Goal: Information Seeking & Learning: Compare options

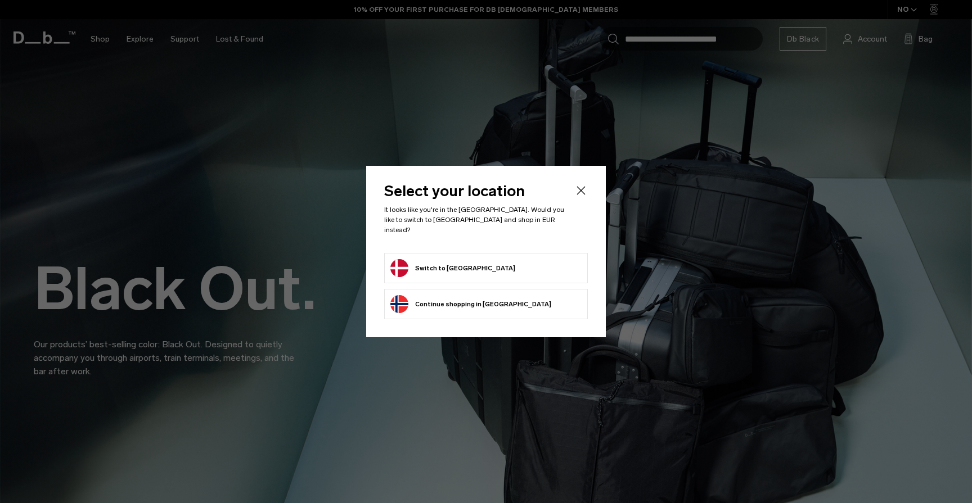
click at [448, 263] on button "Switch to Denmark" at bounding box center [452, 268] width 125 height 18
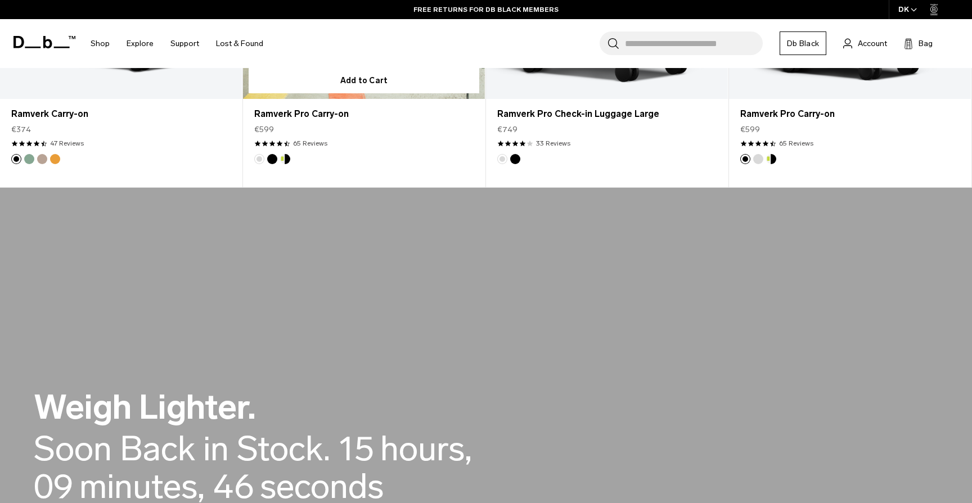
scroll to position [540, 0]
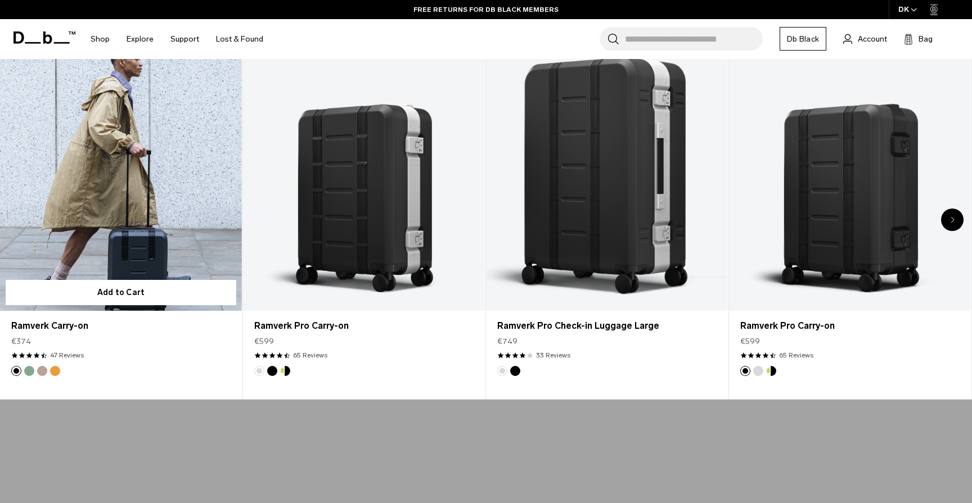
click at [123, 206] on link "Ramverk Carry-on" at bounding box center [121, 176] width 242 height 269
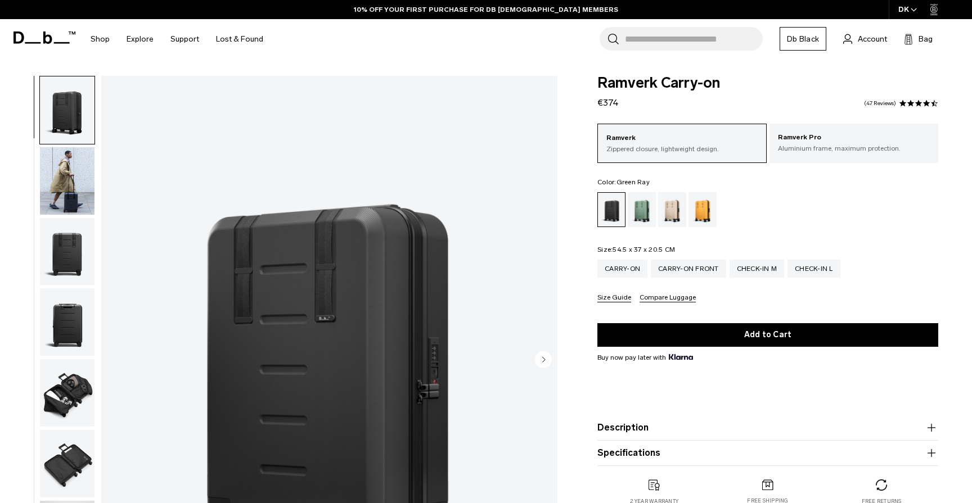
click at [643, 216] on div "Green Ray" at bounding box center [642, 209] width 29 height 35
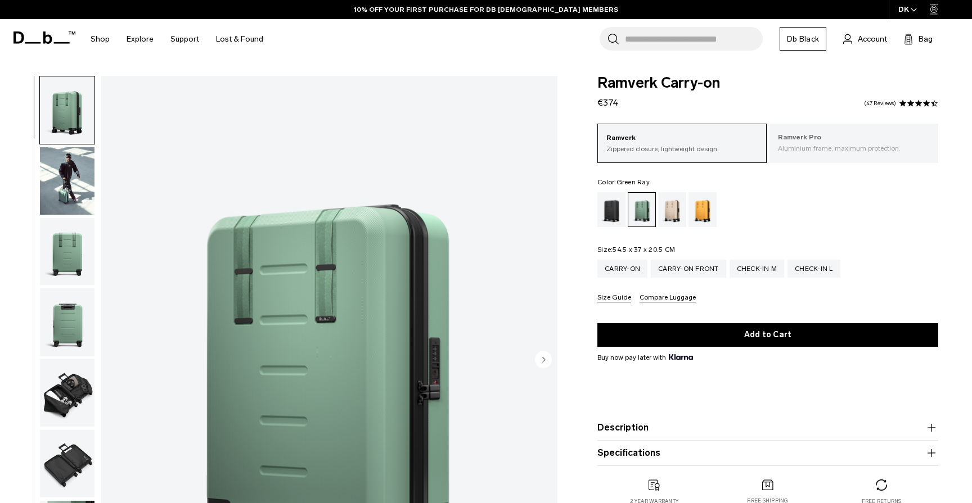
click at [829, 144] on p "Aluminium frame, maximum protection." at bounding box center [854, 148] width 152 height 10
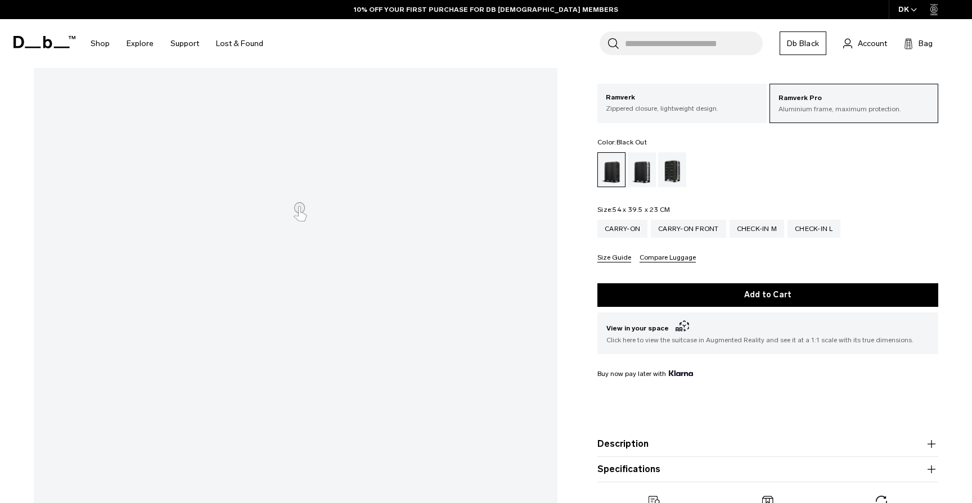
scroll to position [159, 0]
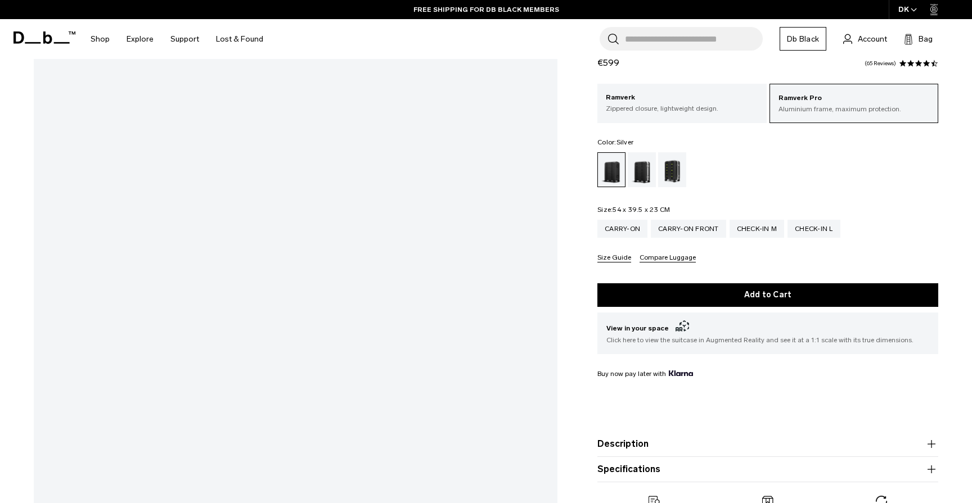
click at [647, 173] on div "Silver" at bounding box center [642, 169] width 29 height 35
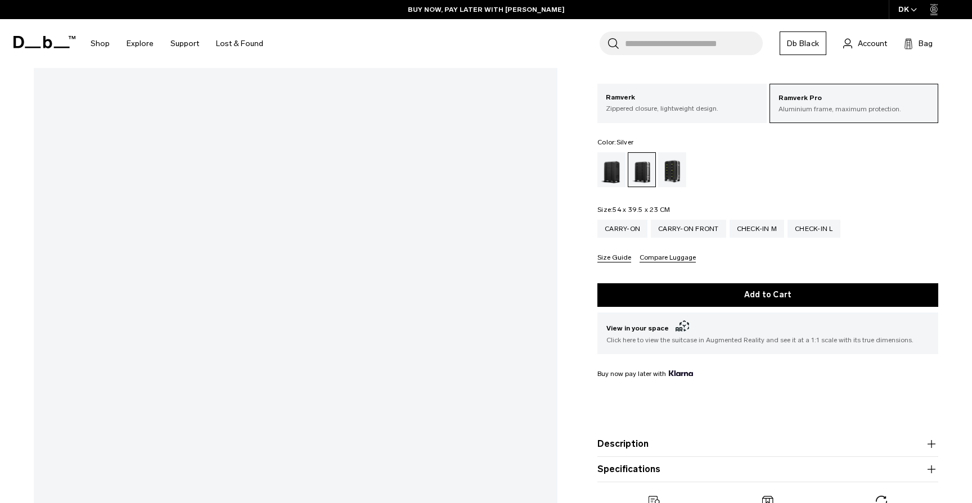
scroll to position [105, 0]
click at [695, 108] on p "Zippered closure, lightweight design." at bounding box center [682, 108] width 152 height 10
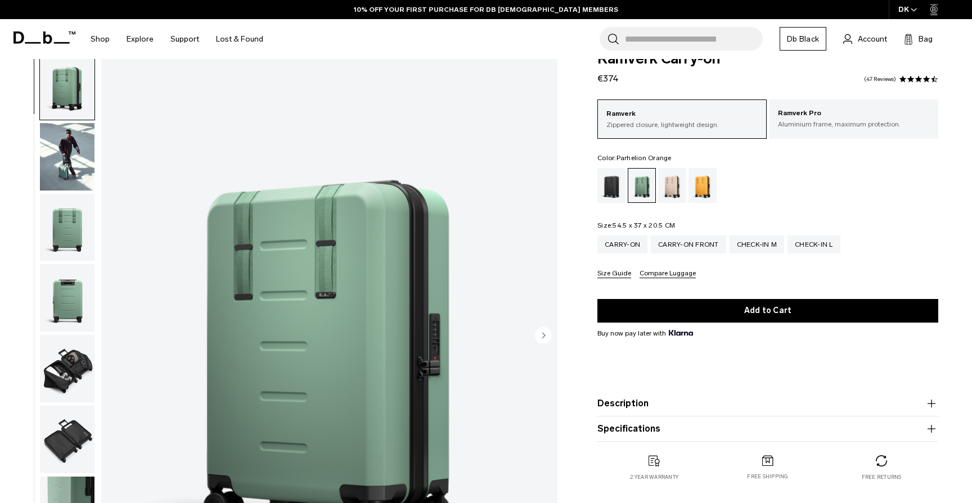
click at [700, 190] on div "Parhelion Orange" at bounding box center [702, 185] width 29 height 35
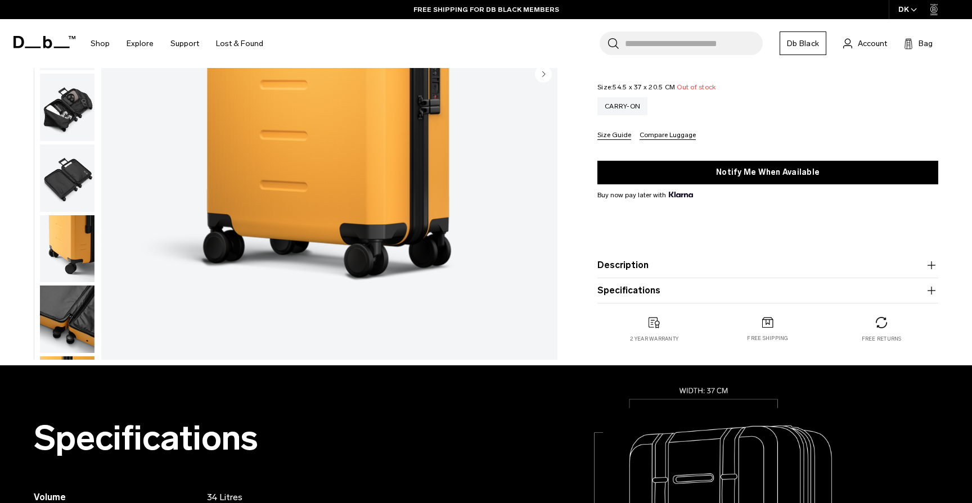
scroll to position [282, 0]
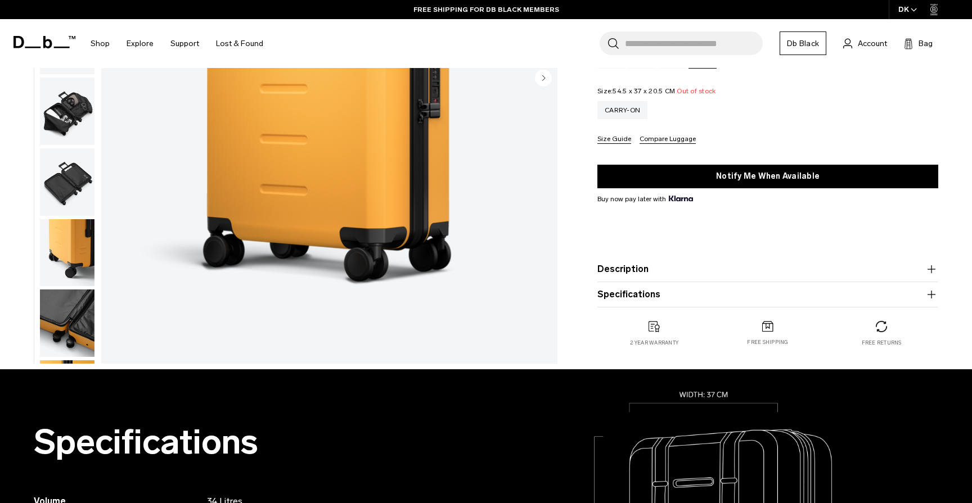
click at [69, 185] on img "button" at bounding box center [67, 181] width 55 height 67
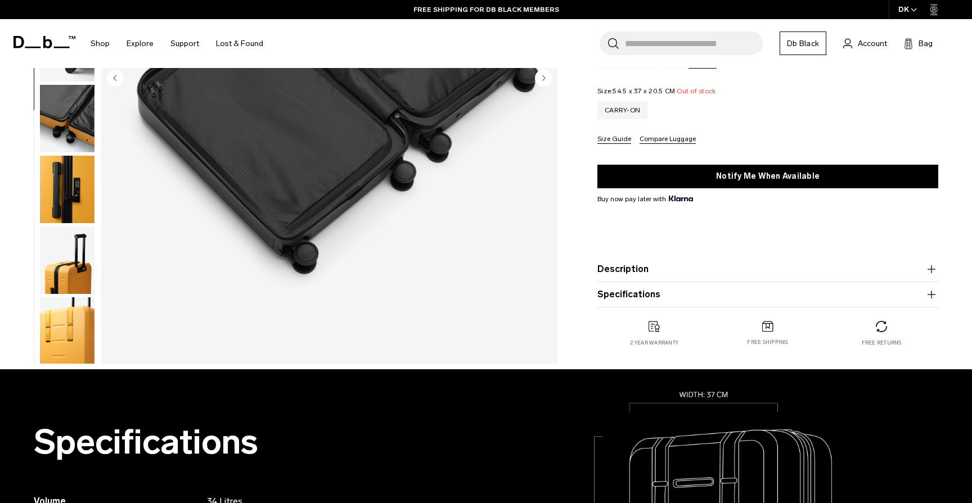
scroll to position [206, 0]
click at [69, 200] on img "button" at bounding box center [67, 188] width 55 height 67
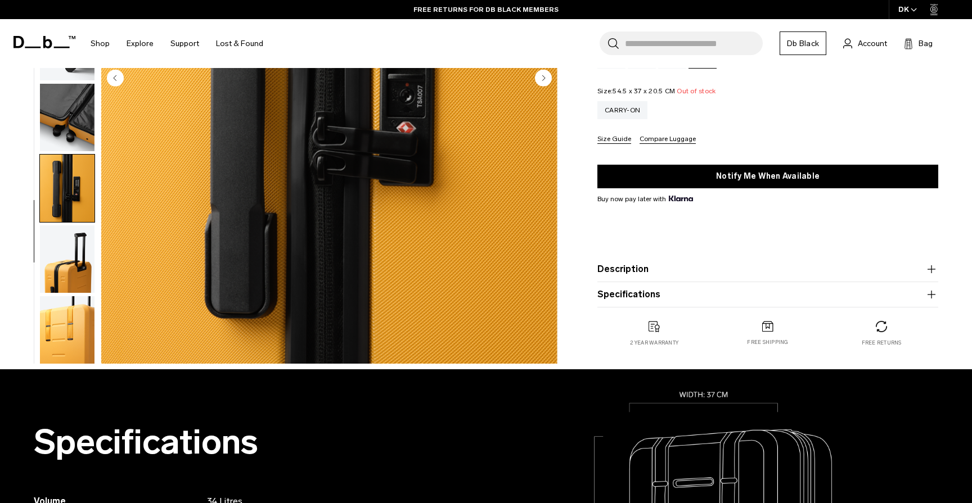
click at [66, 278] on img "button" at bounding box center [67, 259] width 55 height 67
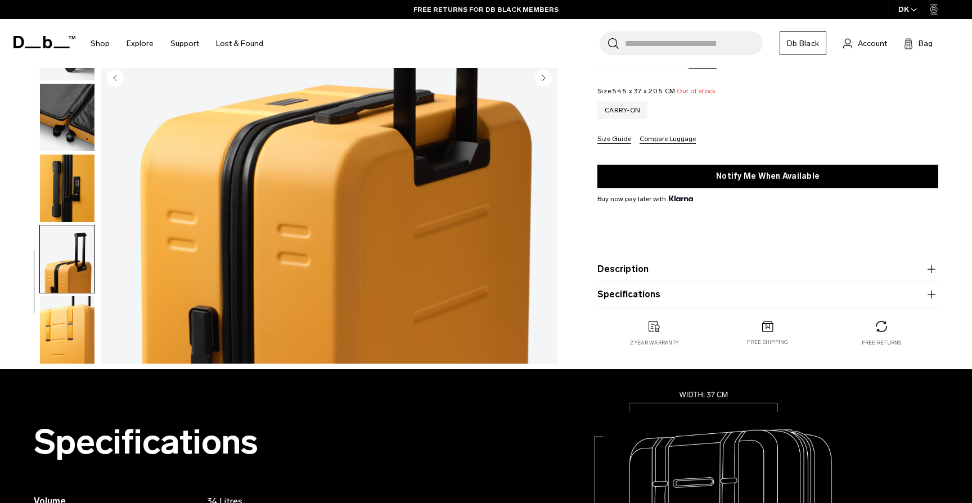
click at [62, 319] on img "button" at bounding box center [67, 329] width 55 height 67
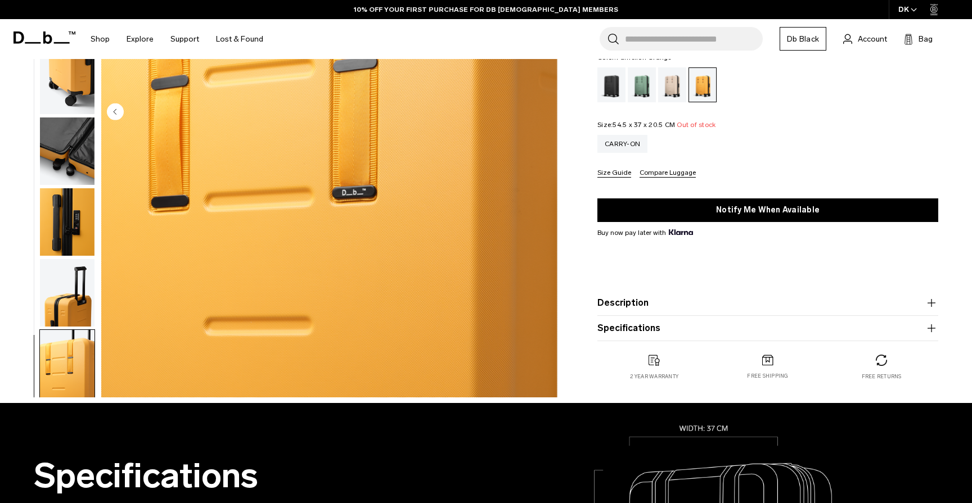
scroll to position [0, 0]
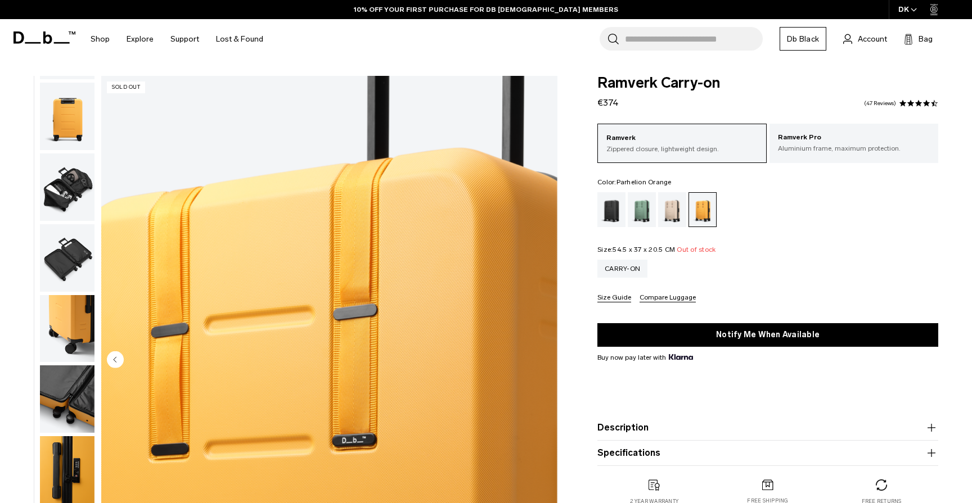
click at [845, 236] on div "Ramverk Zippered closure, lightweight design. Ramverk Pro Aluminium frame, maxi…" at bounding box center [767, 213] width 341 height 179
click at [400, 321] on img "11 / 11" at bounding box center [329, 361] width 456 height 570
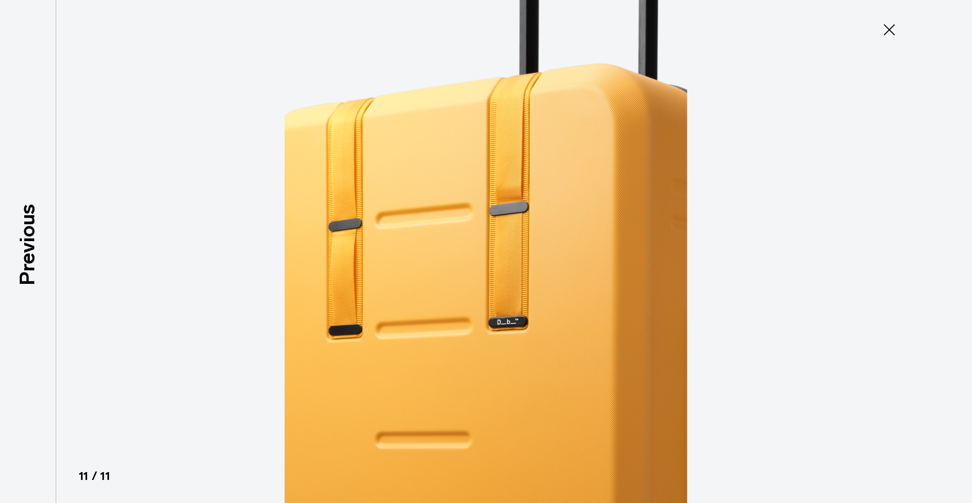
click at [547, 298] on img at bounding box center [486, 251] width 506 height 503
click at [892, 26] on icon at bounding box center [889, 29] width 11 height 11
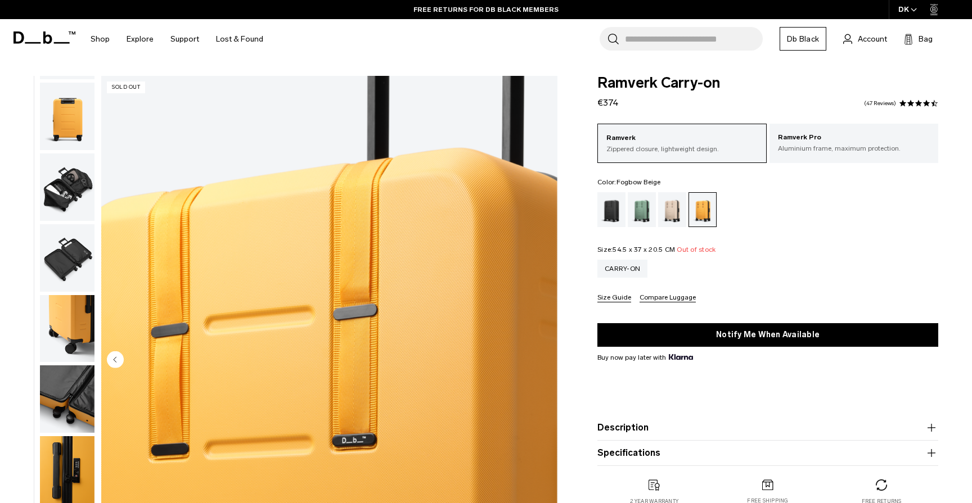
click at [674, 214] on div "Fogbow Beige" at bounding box center [672, 209] width 29 height 35
